Goal: Use online tool/utility

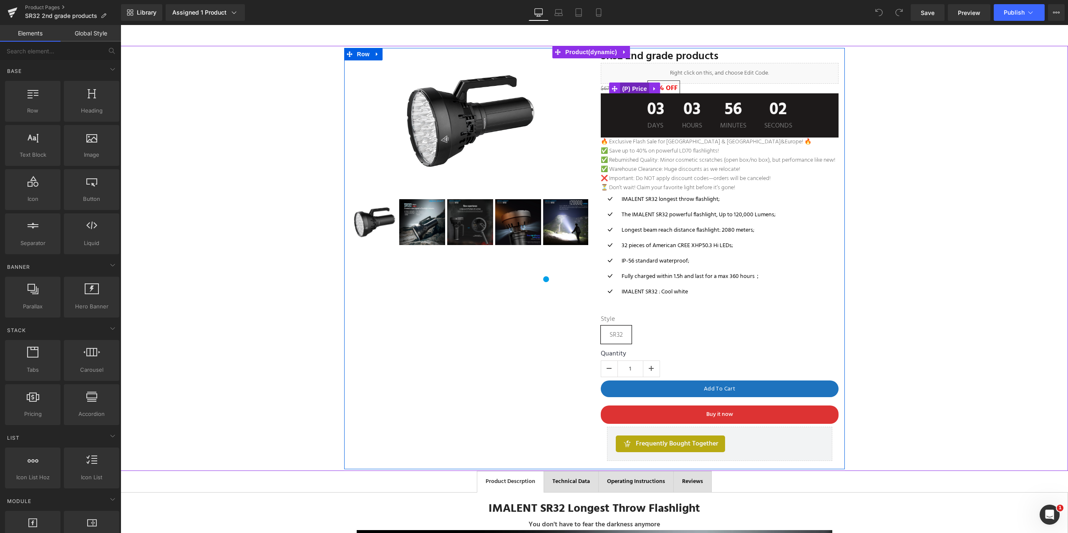
click at [640, 86] on span "(P) Price" at bounding box center [634, 89] width 29 height 13
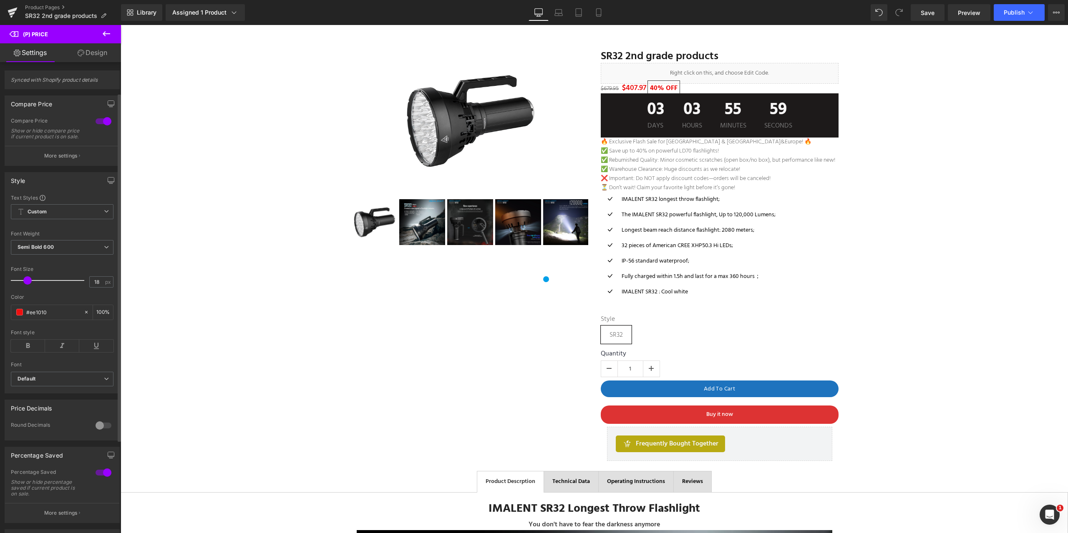
scroll to position [83, 0]
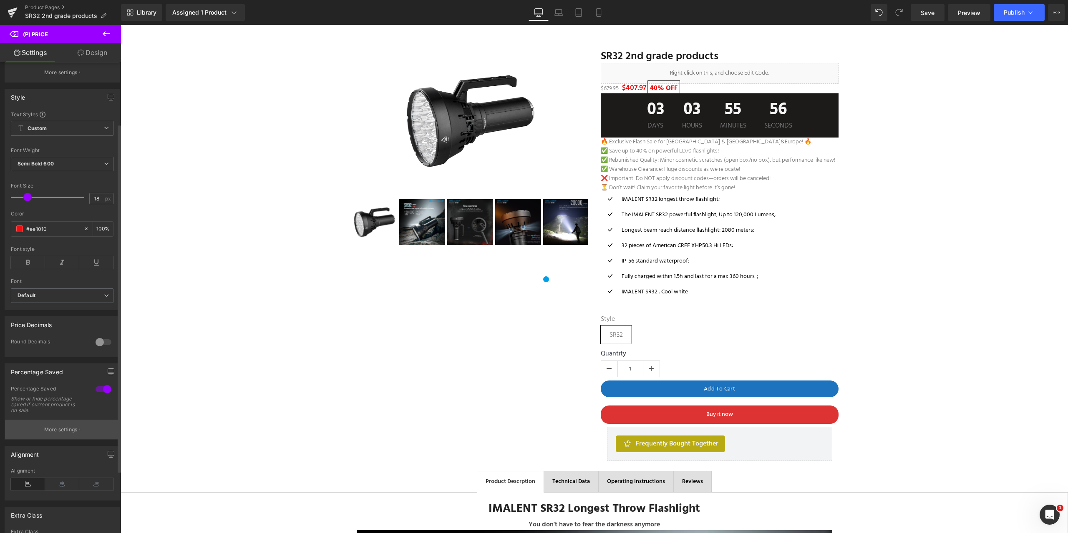
click at [57, 434] on p "More settings" at bounding box center [60, 430] width 33 height 8
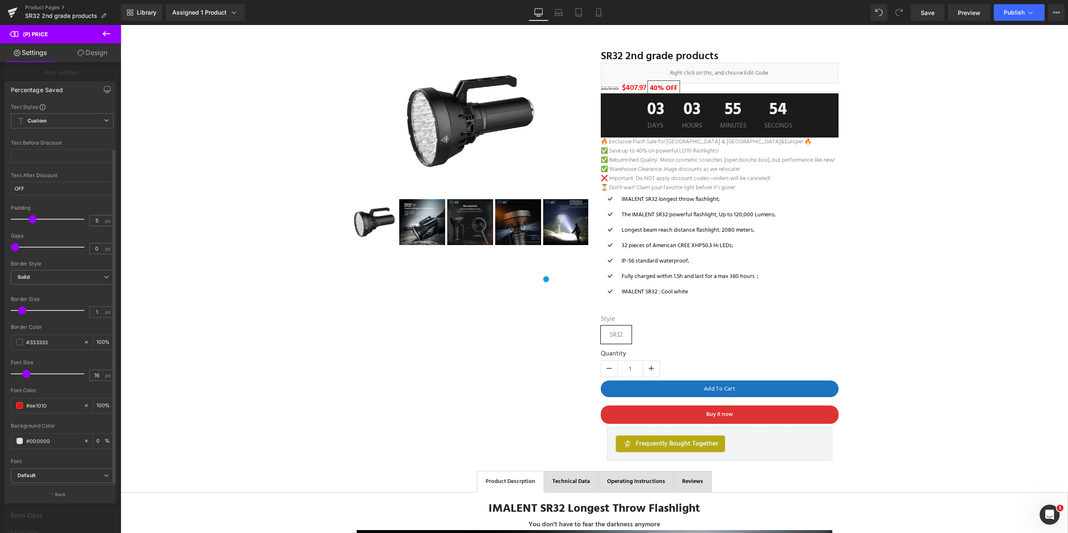
scroll to position [51, 0]
drag, startPoint x: 21, startPoint y: 261, endPoint x: 0, endPoint y: 259, distance: 21.0
click at [0, 259] on div "Percentage Saved Text Styles Custom Custom Setup Global Style Custom Setup Glob…" at bounding box center [60, 289] width 121 height 428
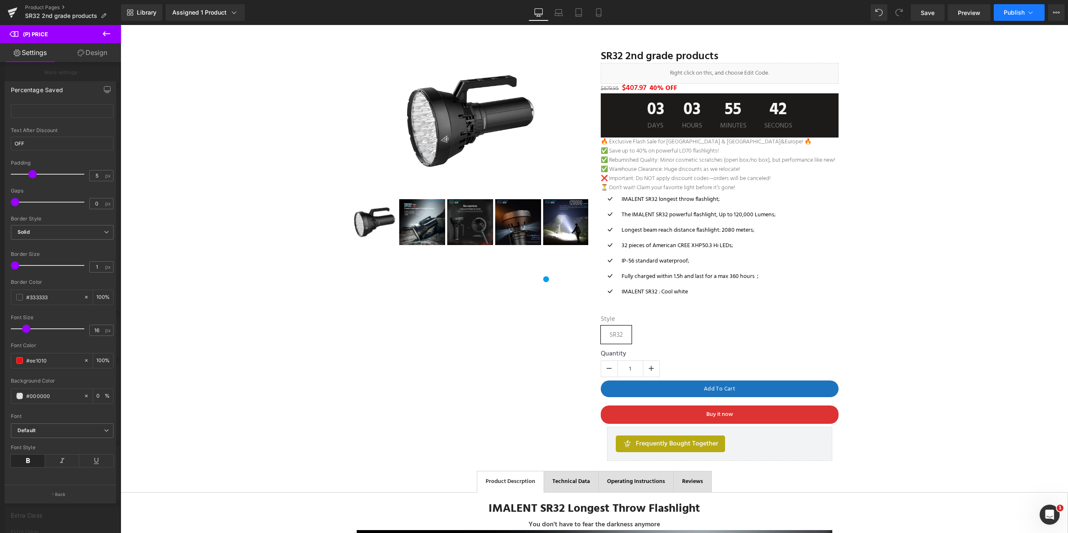
click at [1031, 13] on icon at bounding box center [1030, 12] width 8 height 8
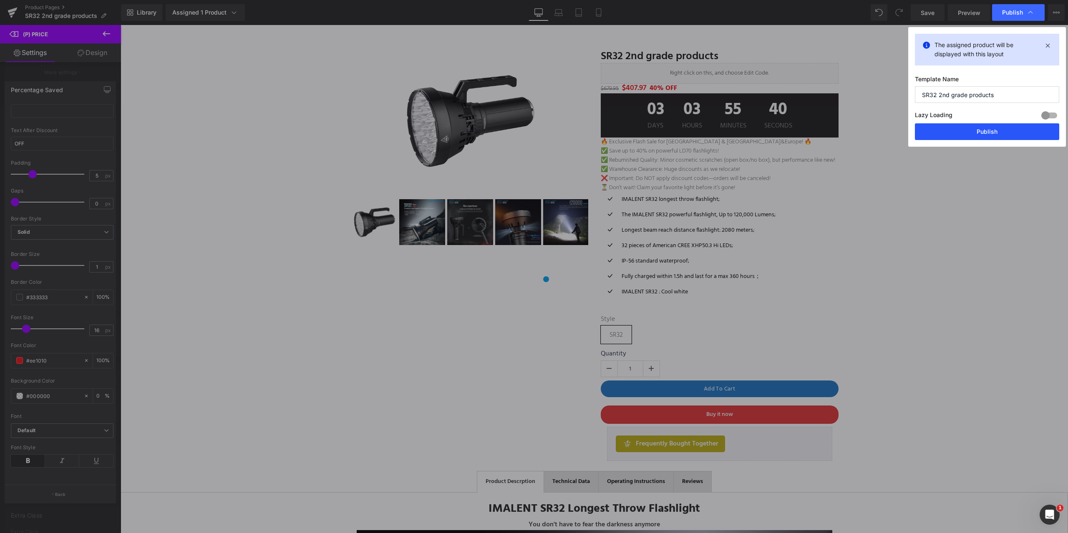
click at [983, 131] on button "Publish" at bounding box center [987, 131] width 144 height 17
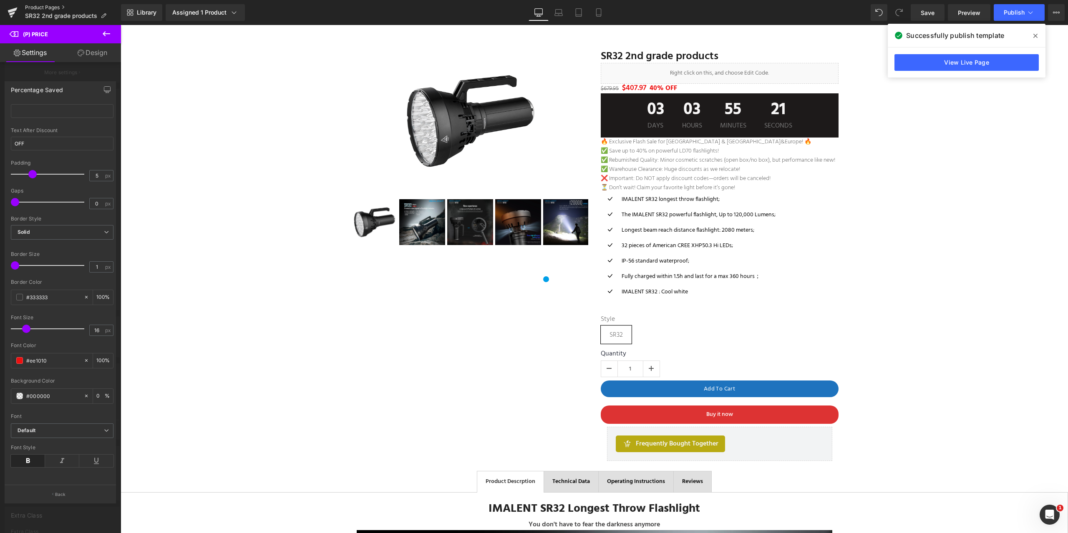
click at [55, 6] on link "Product Pages" at bounding box center [73, 7] width 96 height 7
